Goal: Task Accomplishment & Management: Use online tool/utility

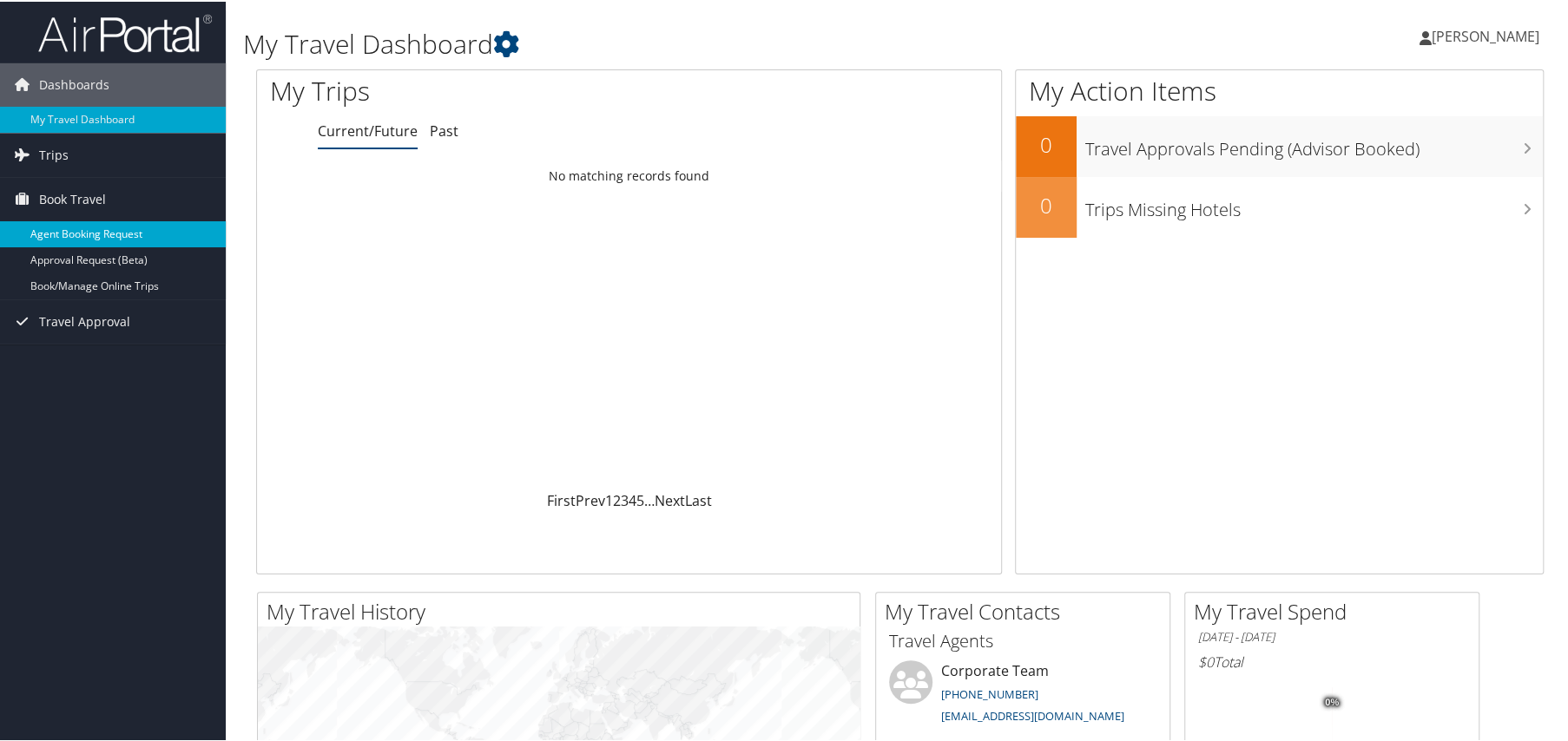
click at [83, 235] on link "Agent Booking Request" at bounding box center [112, 233] width 226 height 26
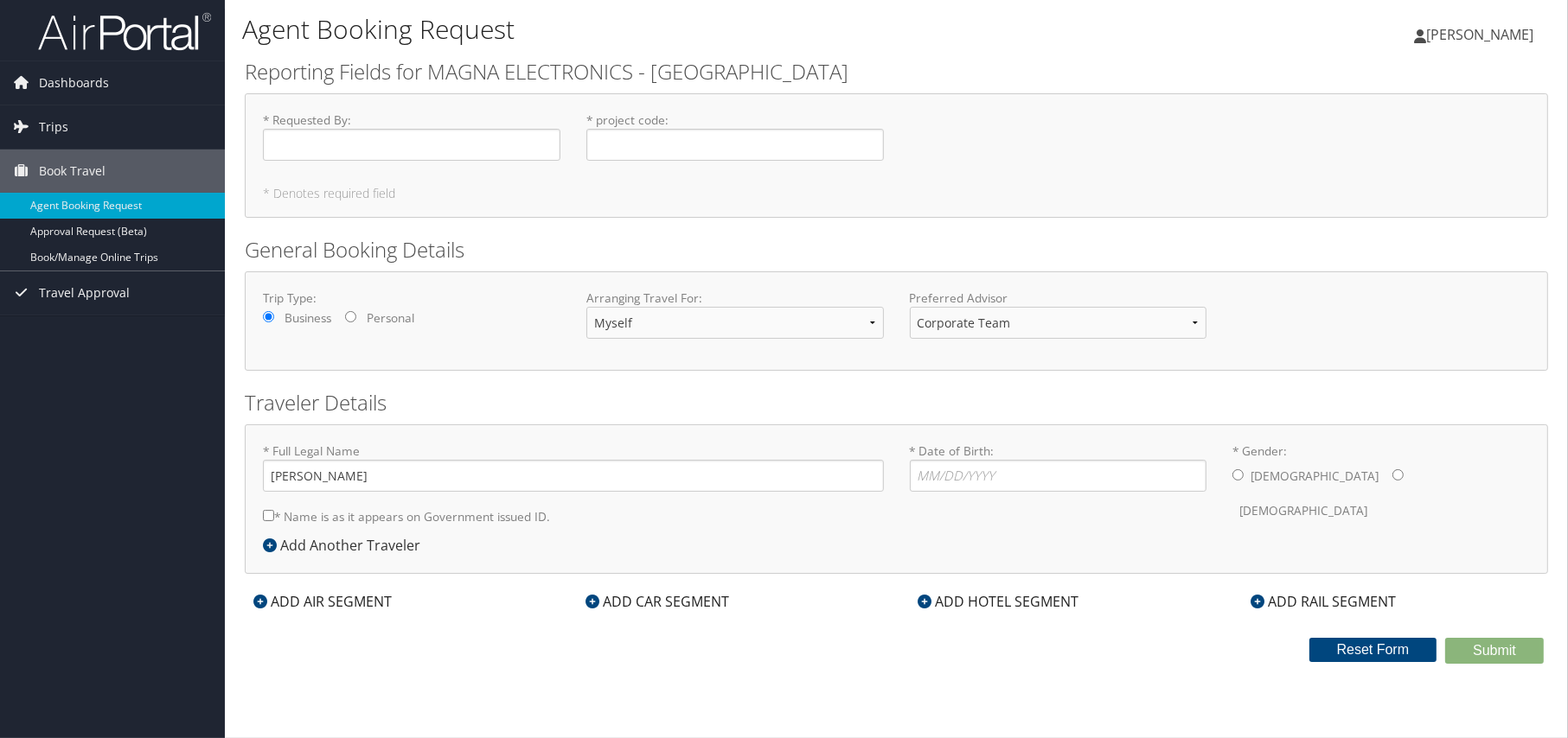
click at [270, 550] on icon at bounding box center [270, 546] width 14 height 14
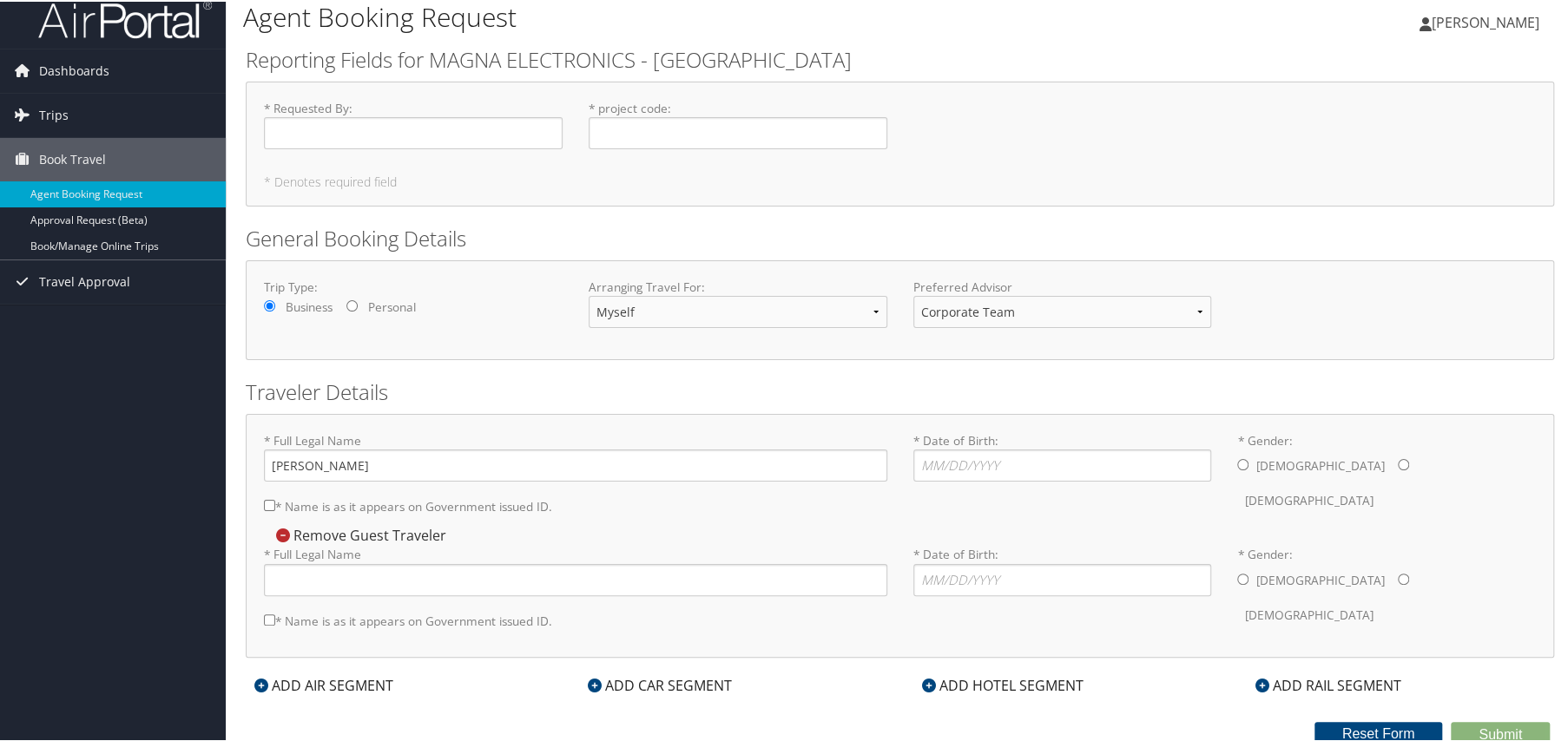
scroll to position [18, 0]
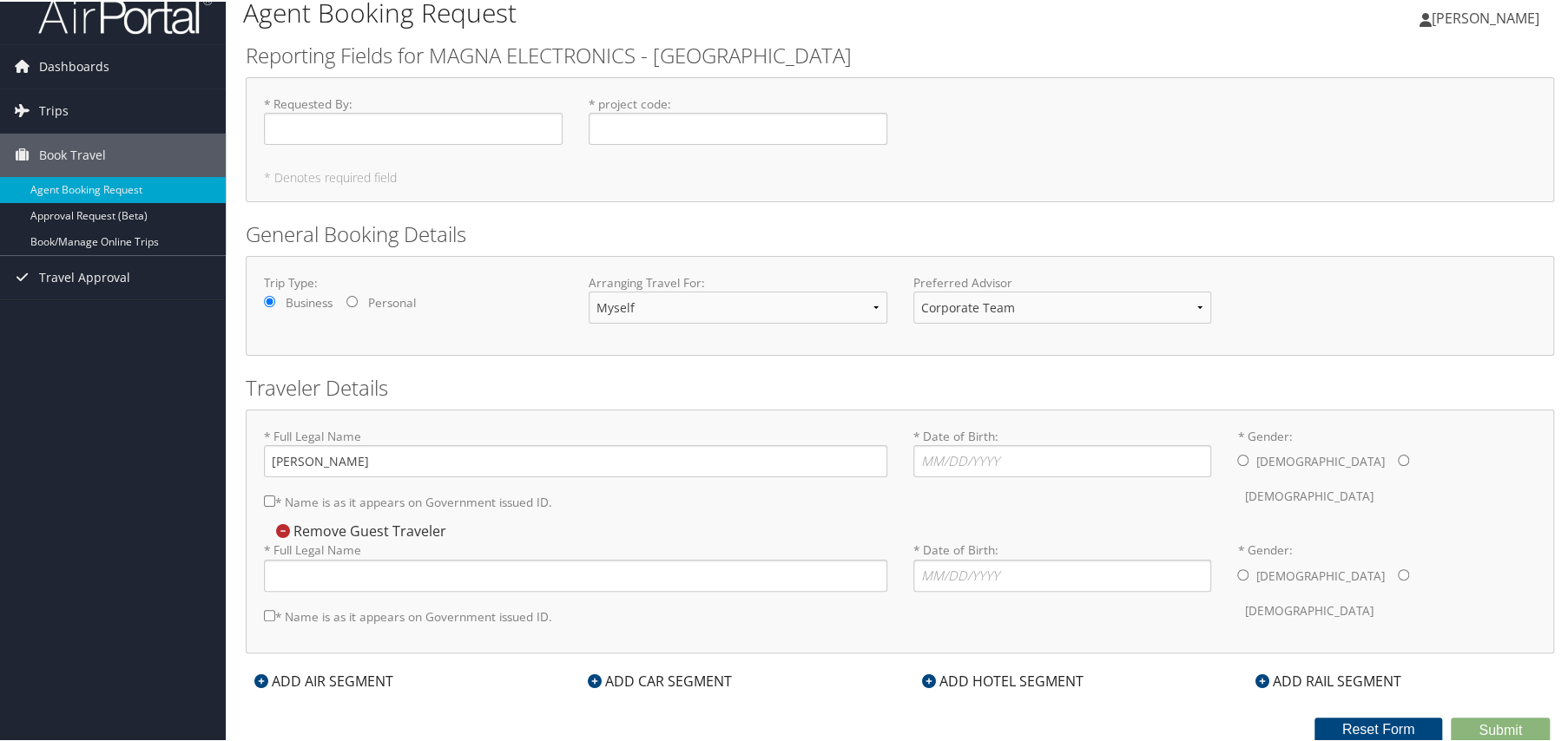
click at [268, 680] on div "ADD AIR SEGMENT" at bounding box center [324, 680] width 156 height 21
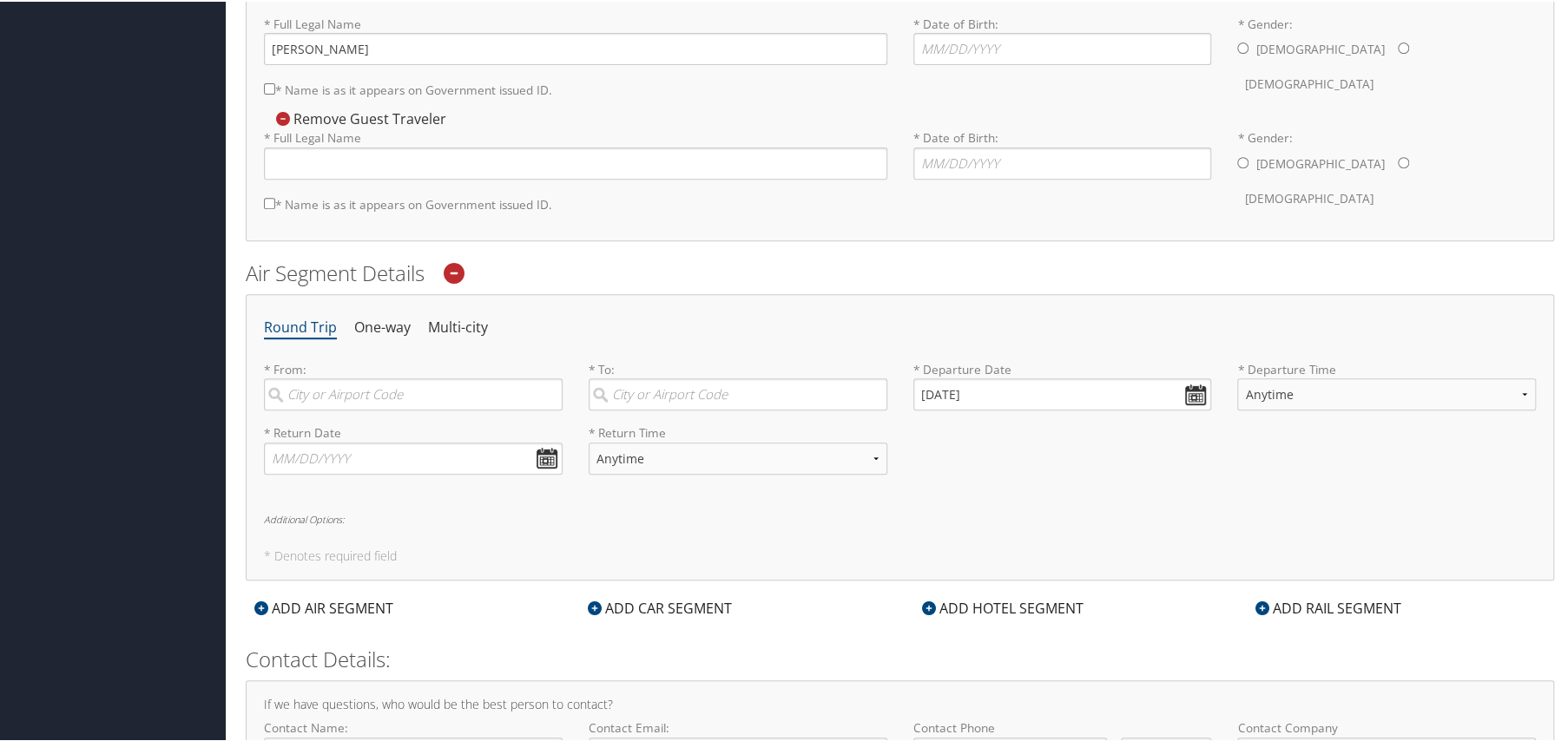
scroll to position [0, 0]
